Goal: Information Seeking & Learning: Learn about a topic

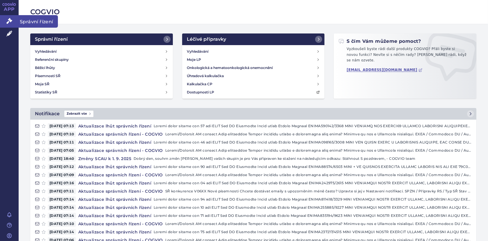
click at [14, 21] on link "Správní řízení" at bounding box center [9, 21] width 19 height 12
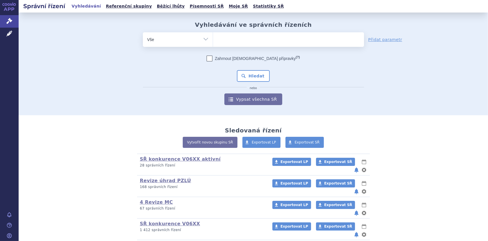
scroll to position [46, 0]
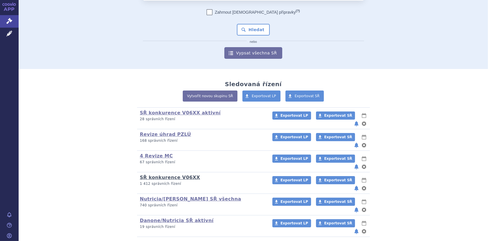
click at [176, 174] on link "SŘ konkurence V06XX" at bounding box center [170, 177] width 60 height 6
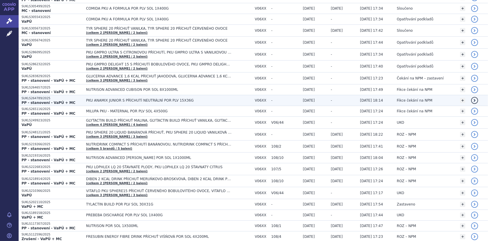
scroll to position [204, 0]
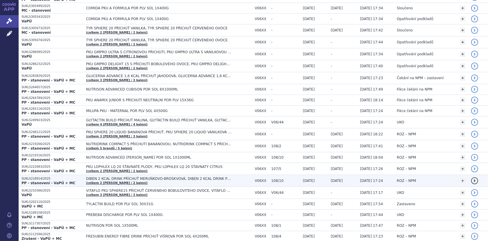
click at [171, 177] on span "DIBEN 2 KCAL DRINK PŘÍCHUŤ MERUŇKOVO-BROSKVOVÁ, DIBEN 2 KCAL DRINK PŘÍCHUŤ PRAL…" at bounding box center [158, 178] width 145 height 4
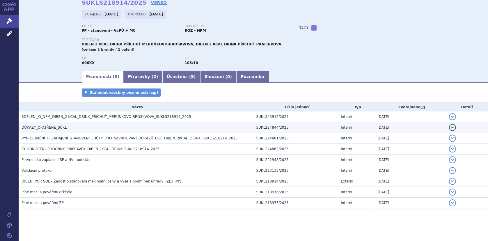
scroll to position [30, 0]
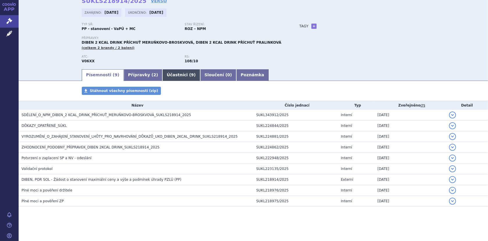
click at [167, 73] on link "Účastníci ( 9 )" at bounding box center [181, 75] width 38 height 12
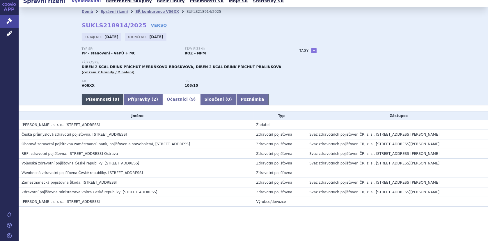
click at [92, 101] on link "Písemnosti ( 9 )" at bounding box center [103, 100] width 42 height 12
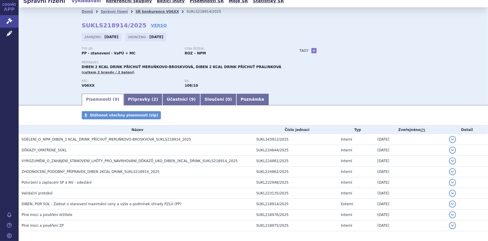
click at [135, 11] on link "SŘ konkurence V06XX" at bounding box center [157, 12] width 44 height 4
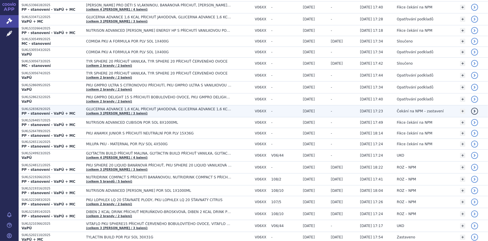
scroll to position [174, 0]
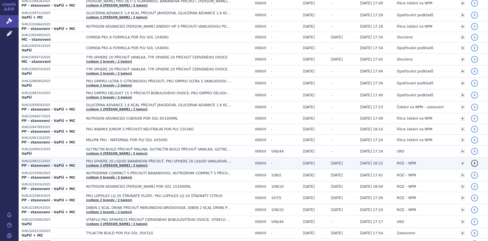
click at [142, 160] on span "PKU SPHERE 20 LIQUID BANÁNOVÁ PŘÍCHUŤ, PKU SPHERE 20 LIQUID VANILKOVÁ PŘÍCHUŤ, …" at bounding box center [158, 161] width 145 height 4
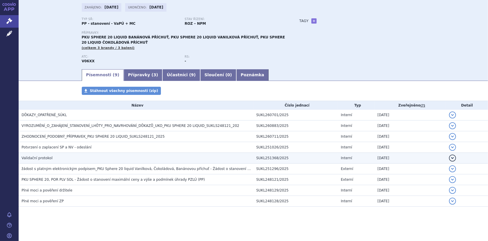
scroll to position [35, 0]
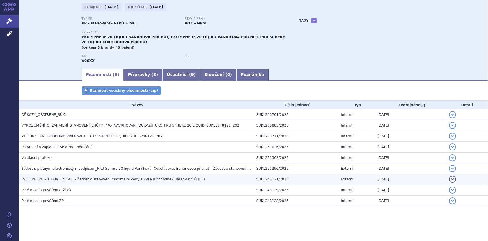
click at [84, 179] on span "PKU SPHERE 20, POR PLV SOL - Žádost o stanovení maximální ceny a výše a podmíne…" at bounding box center [113, 179] width 183 height 4
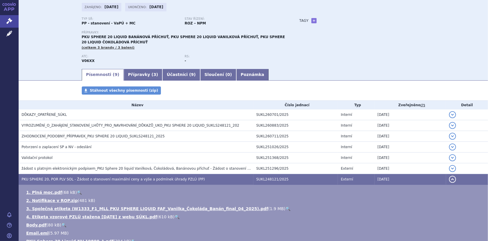
drag, startPoint x: 49, startPoint y: 215, endPoint x: 184, endPoint y: 228, distance: 136.1
click at [184, 228] on ul "1. Plná moc.pdf ( 68 kB ) 🔍 2. Notifikace v ROP.zip ( 481 kB ) ( 1.9 MB 610 kB …" at bounding box center [252, 228] width 457 height 79
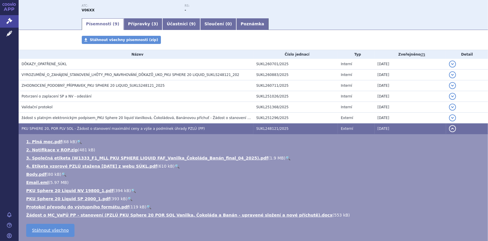
scroll to position [93, 0]
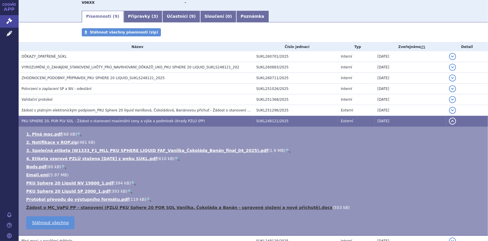
click at [247, 205] on link "Žádost o MC_VaPÚ PP - stanovení (PZLÚ PKU Sphere 20 POR SOL Vanilka, Čokoláda a…" at bounding box center [179, 207] width 306 height 5
click at [295, 161] on li "4. Etiketa vzorové PZLÚ stažena 21.6.2025 z webu SÚKL.pdf ( 610 kB ) 🔍" at bounding box center [254, 159] width 456 height 6
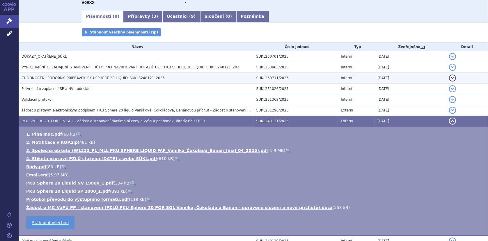
click at [65, 75] on h3 "ZHODNOCENÍ_PODOBNÝ_PŘÍPRAVEK_PKU SPHERE 20 LIQUID_SUKLS248121_2025" at bounding box center [138, 78] width 232 height 6
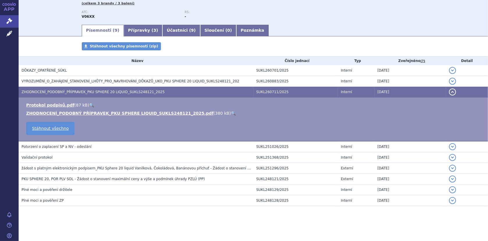
scroll to position [79, 0]
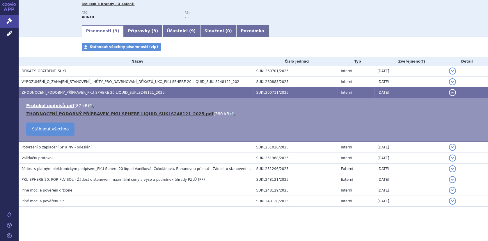
click at [103, 113] on link "ZHODNOCENÍ_PODOBNÝ PŘÍPRAVEK_PKU SPHERE LIQUID_SUKLS248121_2025.pdf" at bounding box center [119, 113] width 187 height 5
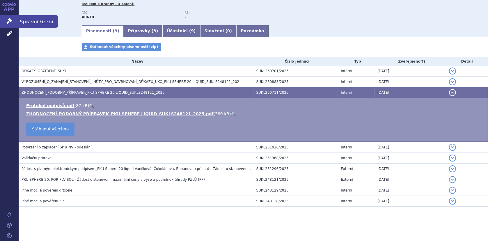
drag, startPoint x: 5, startPoint y: 20, endPoint x: 12, endPoint y: 18, distance: 6.9
click at [5, 20] on link "Správní řízení" at bounding box center [9, 21] width 19 height 12
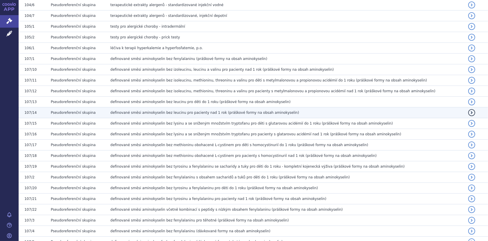
scroll to position [262, 0]
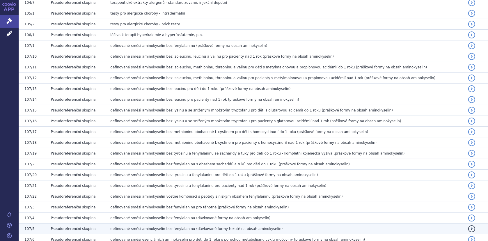
drag, startPoint x: 108, startPoint y: 227, endPoint x: 261, endPoint y: 226, distance: 152.1
click at [261, 226] on td "definované směsi aminokyselin bez fenylalaninu (dávkované formy tekuté na obsah…" at bounding box center [278, 228] width 349 height 11
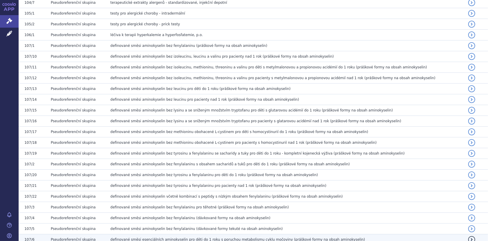
copy span "definované směsi aminokyselin bez fenylalaninu (dávkované formy tekuté na obsah…"
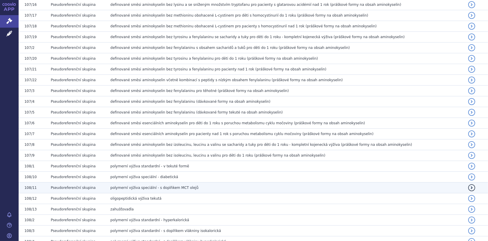
scroll to position [494, 0]
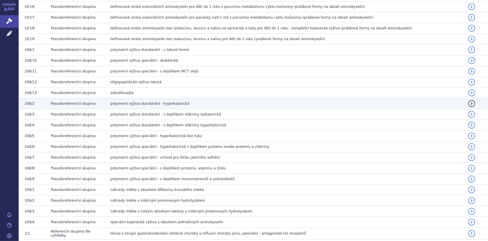
drag, startPoint x: 108, startPoint y: 101, endPoint x: 190, endPoint y: 102, distance: 82.3
click at [190, 102] on td "polymerní výživa standardní - hyperkalorická" at bounding box center [278, 103] width 349 height 11
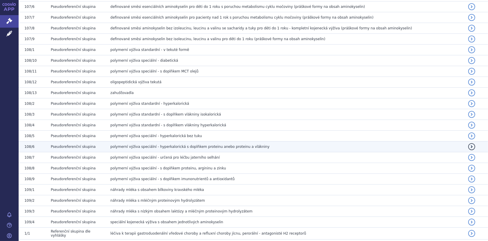
copy span "polymerní výživa standardní - hyperkalorická"
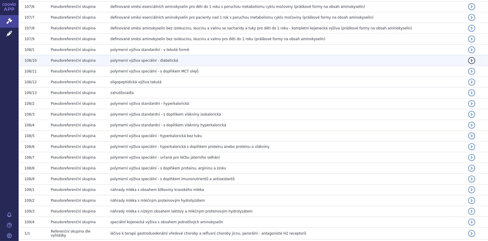
drag, startPoint x: 108, startPoint y: 57, endPoint x: 170, endPoint y: 63, distance: 63.0
click at [170, 63] on td "polymerní výživa speciální - diabetická" at bounding box center [278, 60] width 349 height 11
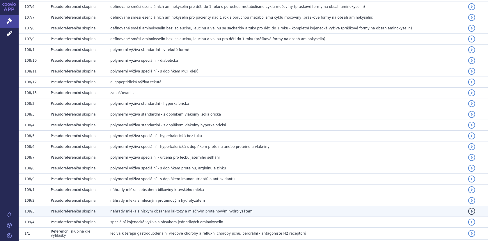
copy span "polymerní výživa speciální - diabetická"
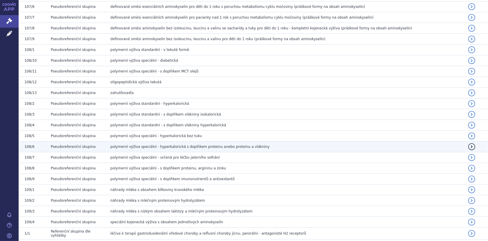
drag, startPoint x: 109, startPoint y: 145, endPoint x: 254, endPoint y: 147, distance: 145.4
click at [254, 147] on td "polymerní výživa speciální - hyperkalorická s doplňkem proteinu anebo proteinu …" at bounding box center [278, 146] width 349 height 11
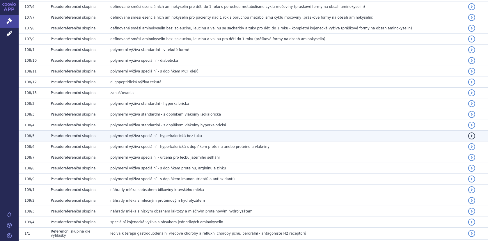
copy span "polymerní výživa speciální - hyperkalorická s doplňkem proteinu anebo proteinu …"
